Goal: Find specific page/section: Find specific page/section

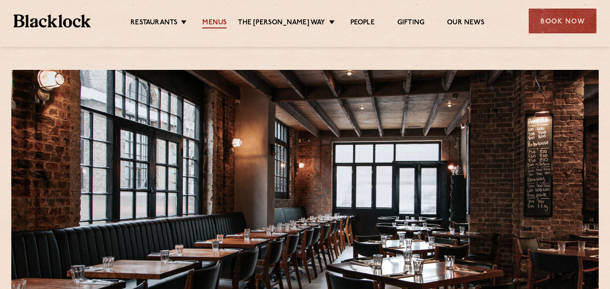
click at [226, 19] on link "Menus" at bounding box center [214, 23] width 24 height 10
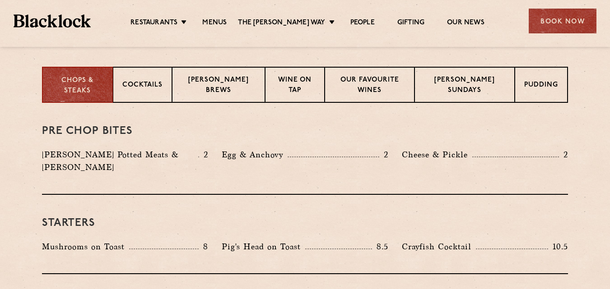
scroll to position [271, 0]
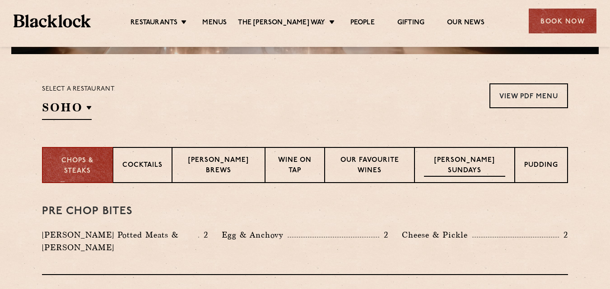
click at [477, 159] on p "[PERSON_NAME] Sundays" at bounding box center [464, 166] width 81 height 21
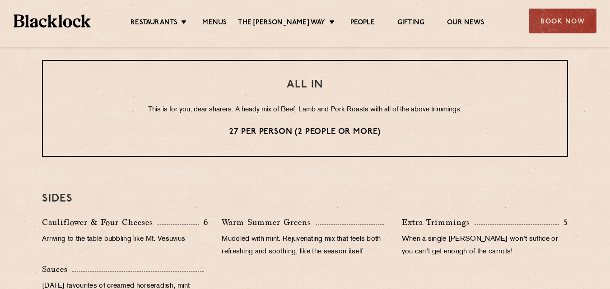
scroll to position [767, 0]
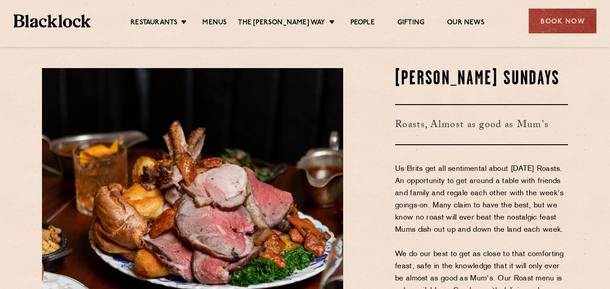
scroll to position [1128, 0]
